Goal: Download file/media

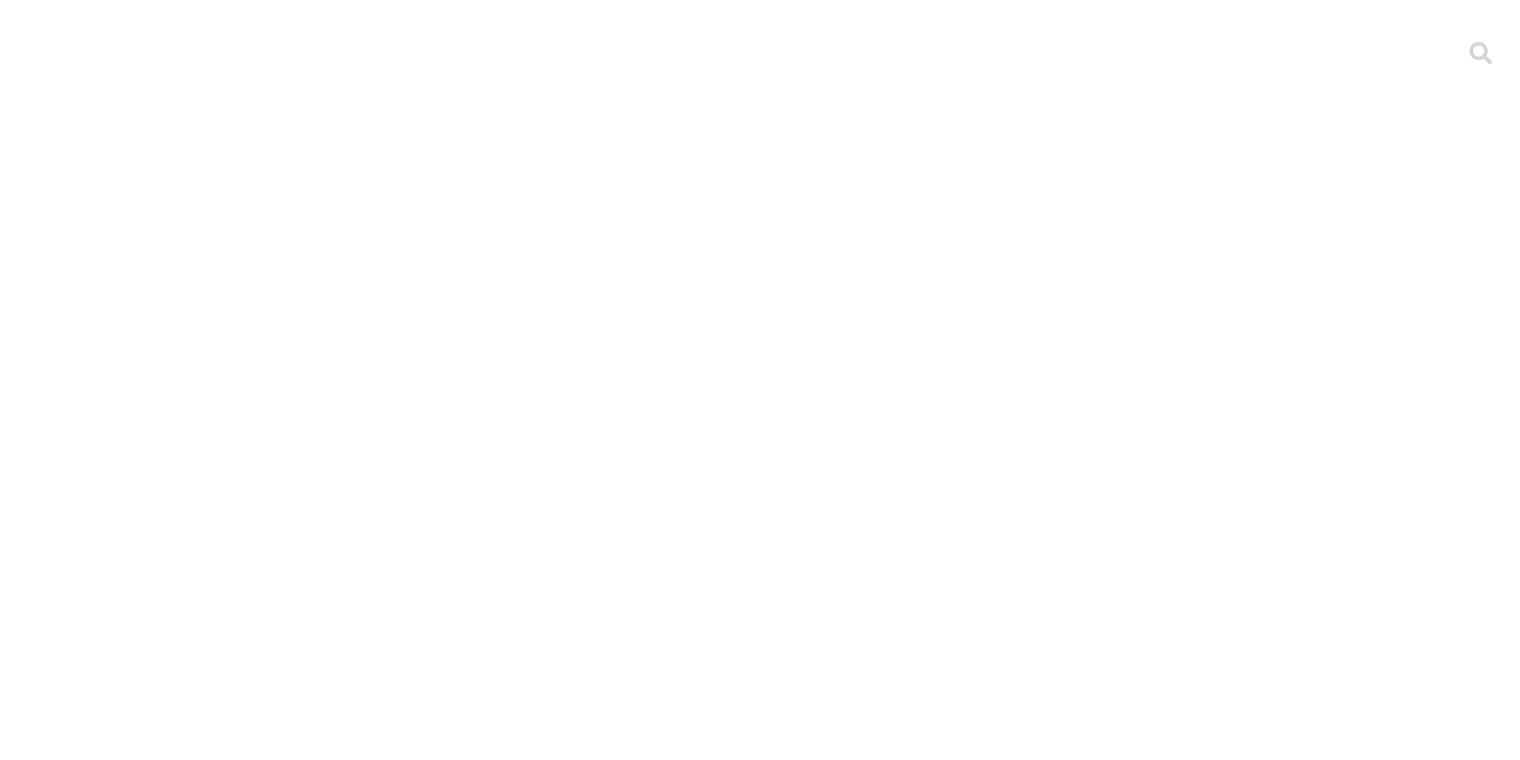
scroll to position [858, 0]
